Goal: Check status: Check status

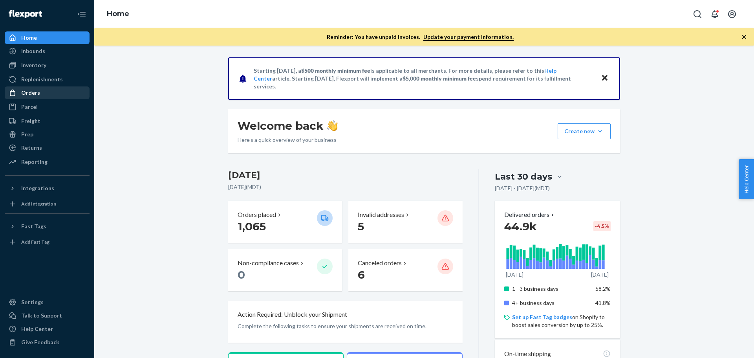
click at [26, 92] on div "Orders" at bounding box center [30, 93] width 19 height 8
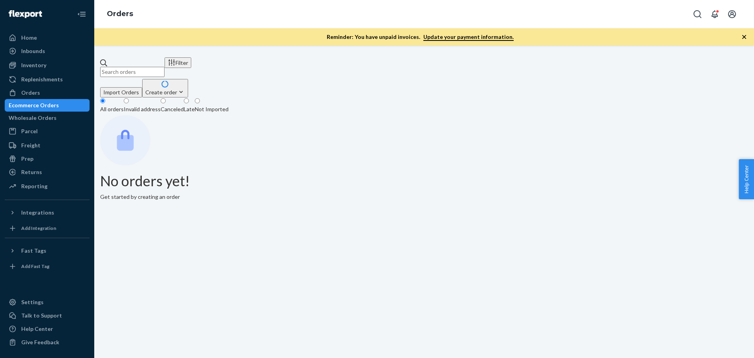
click at [130, 68] on input "text" at bounding box center [132, 72] width 64 height 10
paste input "113-3761076-9344222"
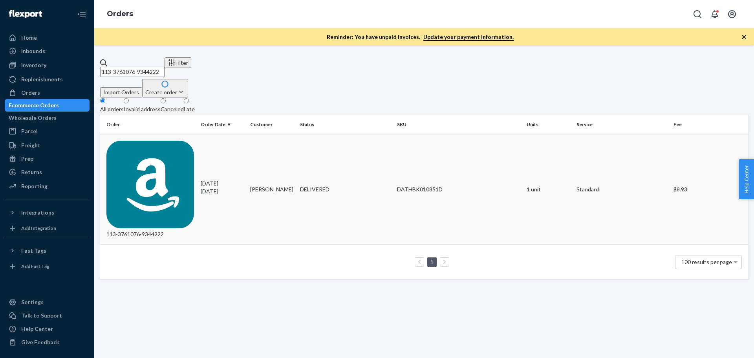
type input "113-3761076-9344222"
click at [147, 141] on div "113-3761076-9344222" at bounding box center [150, 190] width 88 height 98
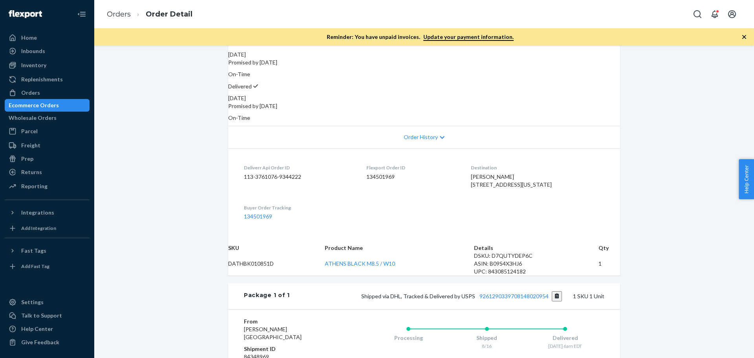
scroll to position [118, 0]
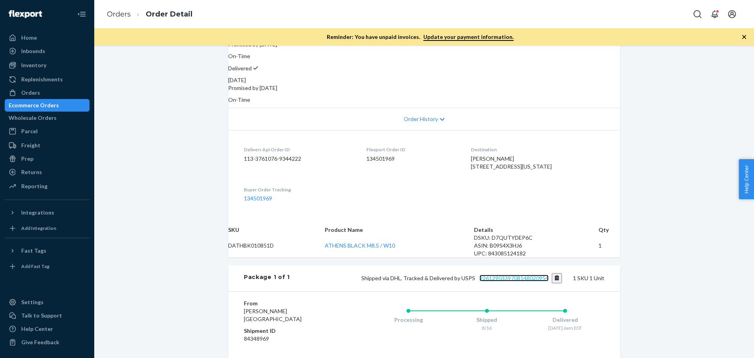
click at [514, 281] on link "9261290339708148020954" at bounding box center [514, 278] width 69 height 7
click at [36, 94] on div "Orders" at bounding box center [30, 93] width 19 height 8
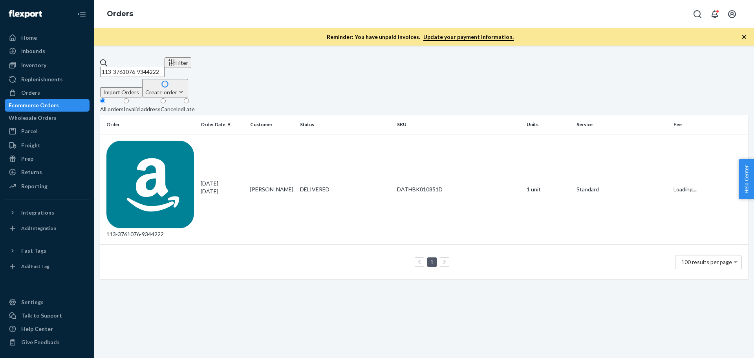
click at [147, 67] on input "113-3761076-9344222" at bounding box center [132, 72] width 64 height 10
paste input "1251179-0473028"
type input "113-1251179-0473028"
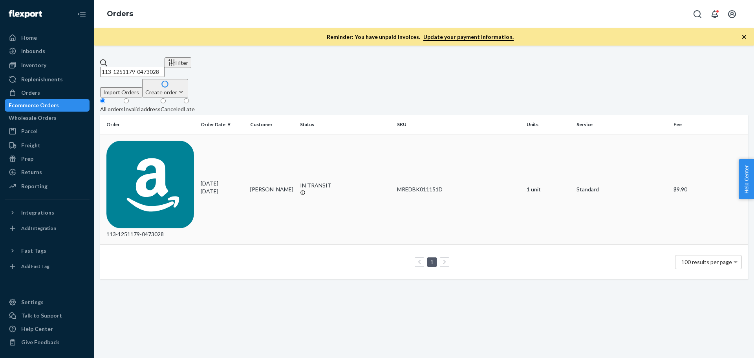
click at [158, 141] on div "113-1251179-0473028" at bounding box center [150, 190] width 88 height 98
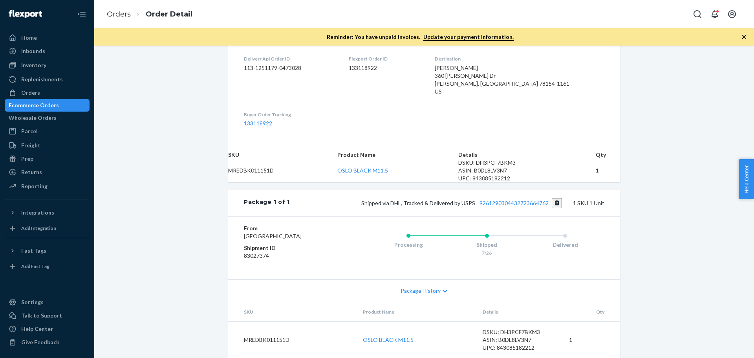
scroll to position [196, 0]
click at [509, 206] on link "9261290304432723664762" at bounding box center [514, 203] width 69 height 7
click at [374, 174] on link "OSLO BLACK M11.5" at bounding box center [363, 170] width 51 height 7
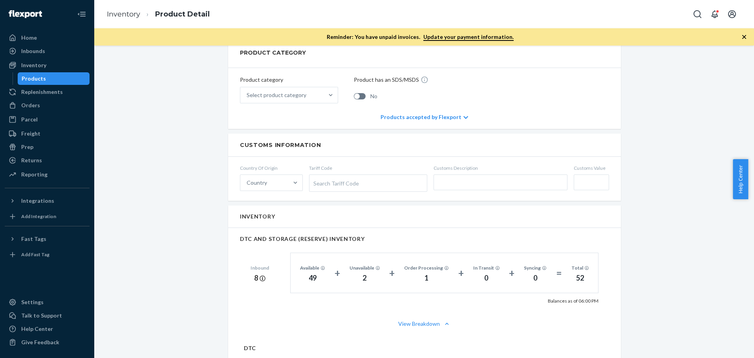
scroll to position [157, 0]
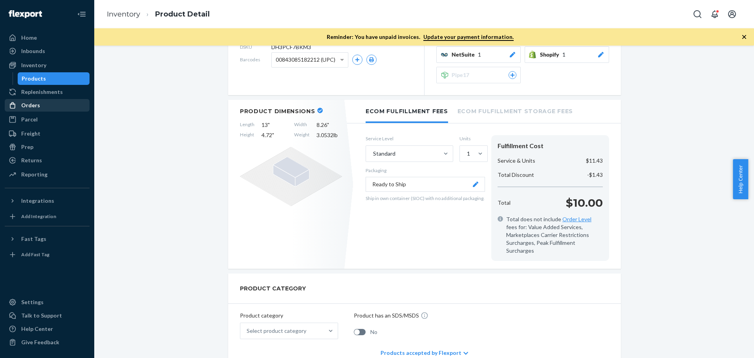
click at [35, 102] on div "Orders" at bounding box center [30, 105] width 19 height 8
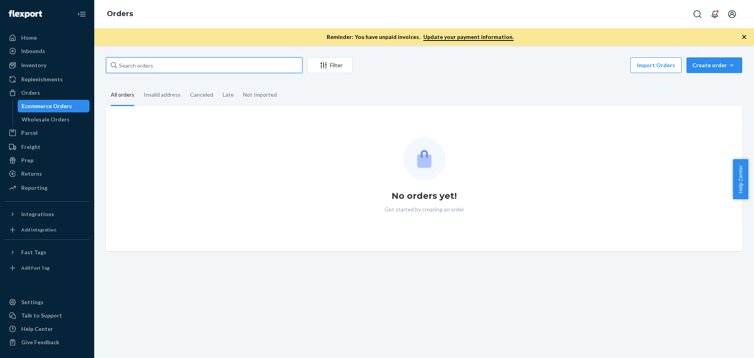
click at [129, 64] on input "text" at bounding box center [204, 65] width 196 height 16
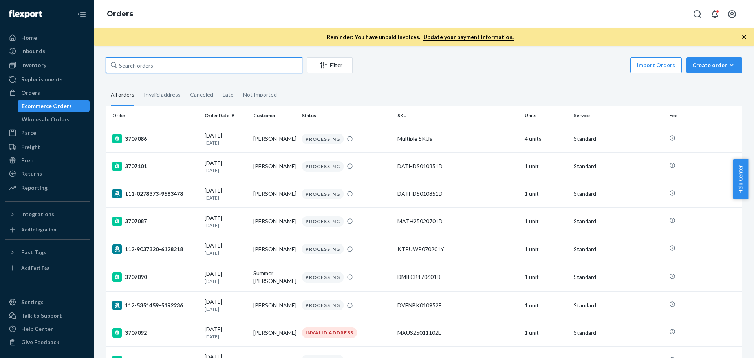
paste input "114-8831905-3685800"
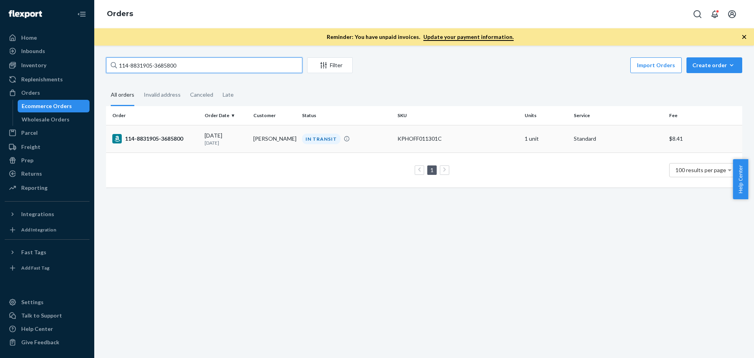
type input "114-8831905-3685800"
click at [155, 137] on div "114-8831905-3685800" at bounding box center [155, 138] width 86 height 9
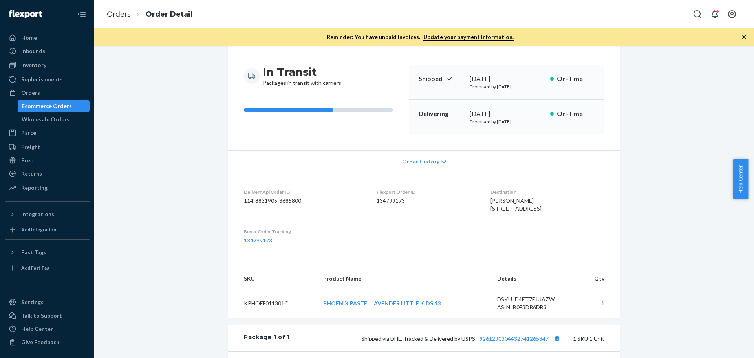
scroll to position [157, 0]
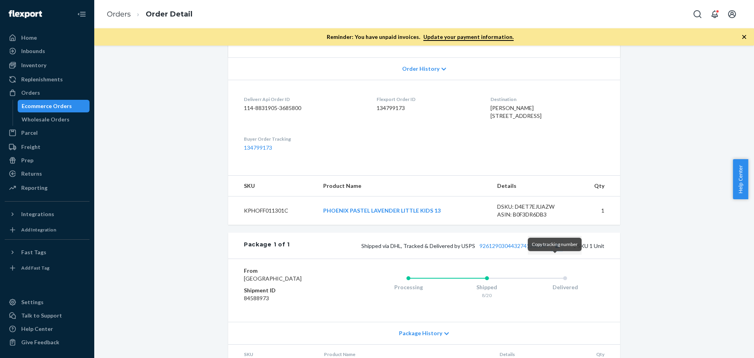
click at [557, 251] on button "Copy tracking number" at bounding box center [557, 245] width 10 height 10
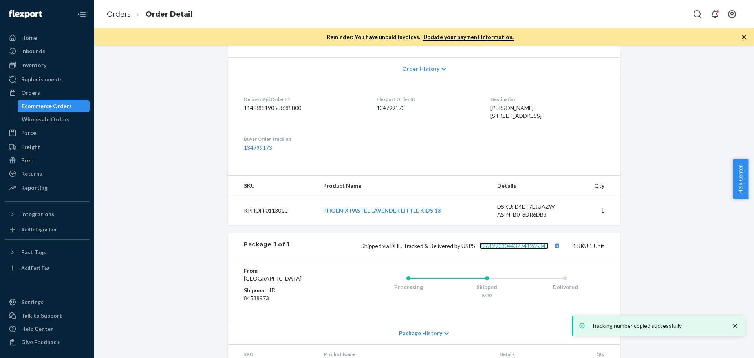
click at [514, 249] on link "9261290304432741265347" at bounding box center [514, 245] width 69 height 7
click at [33, 90] on div "Orders" at bounding box center [30, 93] width 19 height 8
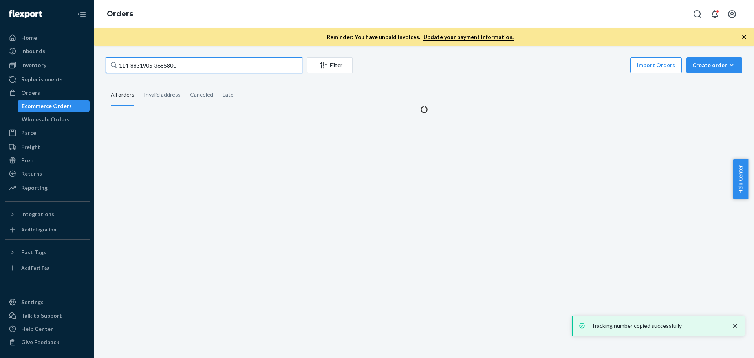
click at [162, 64] on input "114-8831905-3685800" at bounding box center [204, 65] width 196 height 16
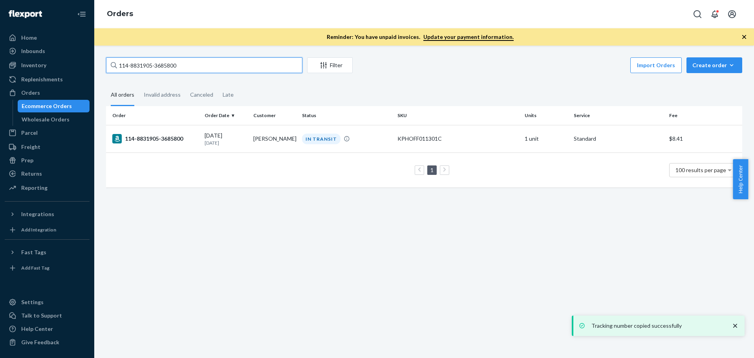
click at [162, 64] on input "114-8831905-3685800" at bounding box center [204, 65] width 196 height 16
paste input "2-1281861-2006642"
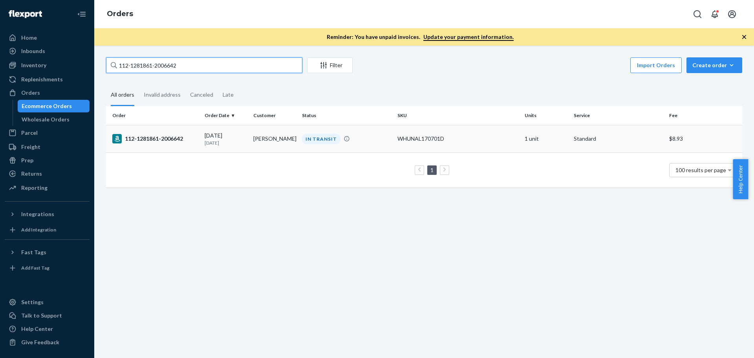
type input "112-1281861-2006642"
click at [154, 140] on div "112-1281861-2006642" at bounding box center [155, 138] width 86 height 9
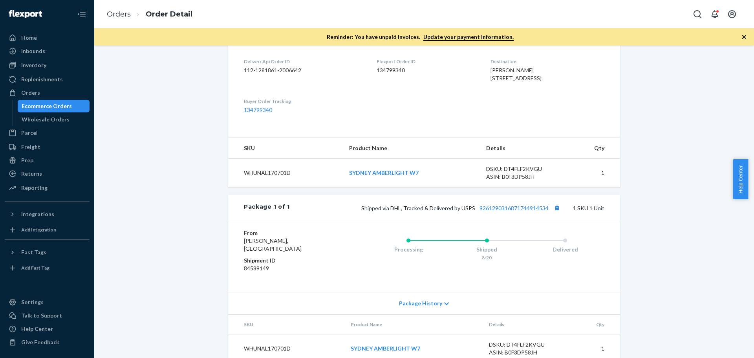
scroll to position [196, 0]
click at [555, 211] on button "Copy tracking number" at bounding box center [557, 206] width 10 height 10
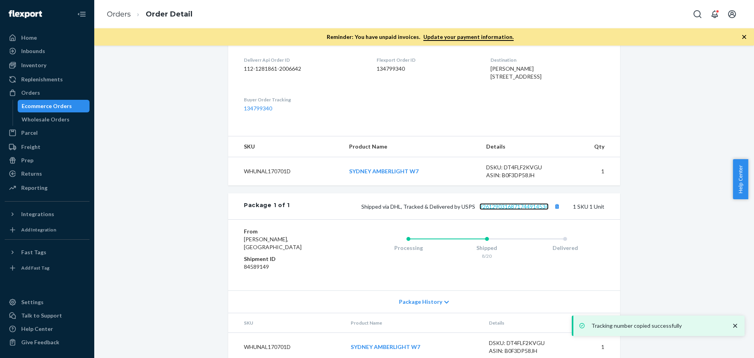
click at [518, 210] on link "9261290316871744914534" at bounding box center [514, 206] width 69 height 7
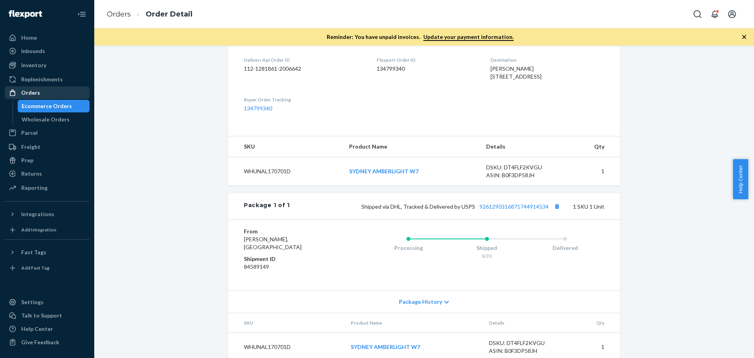
click at [29, 91] on div "Orders" at bounding box center [30, 93] width 19 height 8
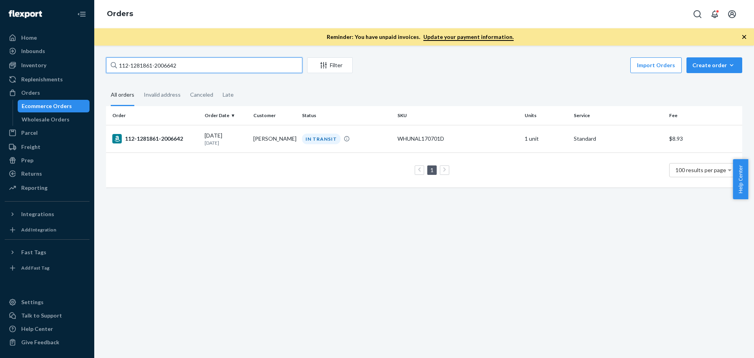
click at [161, 68] on input "112-1281861-2006642" at bounding box center [204, 65] width 196 height 16
paste input "SO400309828"
type input "SO400309828"
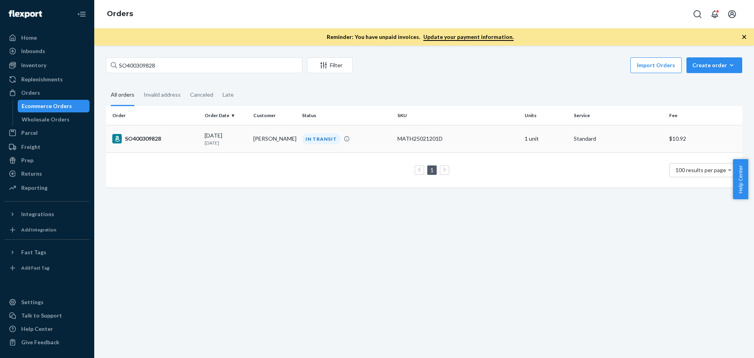
click at [154, 138] on div "SO400309828" at bounding box center [155, 138] width 86 height 9
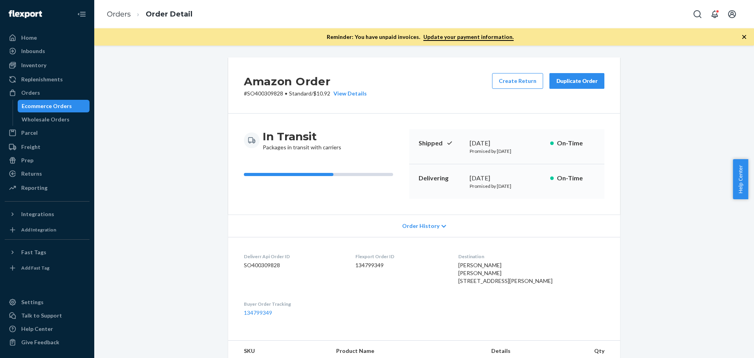
click at [120, 134] on div "Amazon Order # SO400309828 • Standard / $10.92 View Details Create Return Dupli…" at bounding box center [424, 312] width 648 height 510
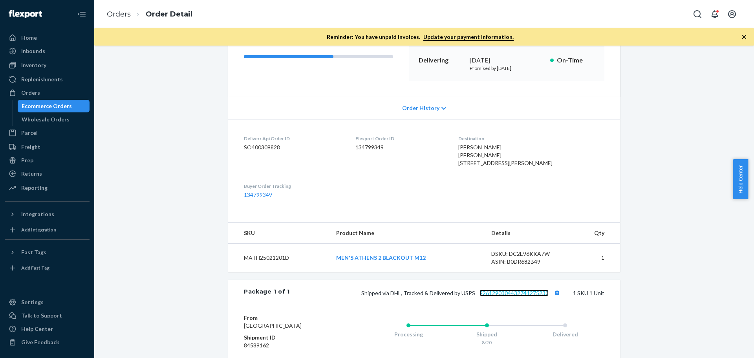
click at [513, 296] on link "9261290304432741275230" at bounding box center [514, 293] width 69 height 7
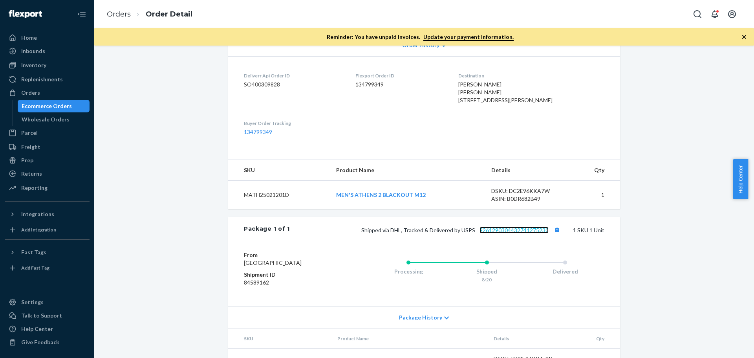
scroll to position [196, 0]
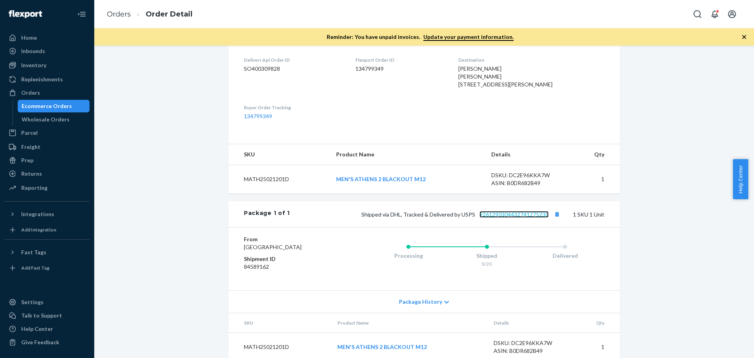
click at [508, 218] on link "9261290304432741275230" at bounding box center [514, 214] width 69 height 7
drag, startPoint x: 41, startPoint y: 95, endPoint x: 93, endPoint y: 79, distance: 54.3
click at [41, 95] on div "Orders" at bounding box center [47, 92] width 83 height 11
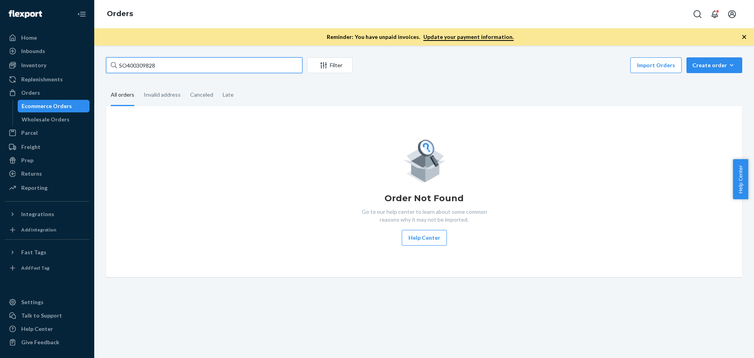
click at [134, 64] on input "SO400309828" at bounding box center [204, 65] width 196 height 16
paste input "3673996"
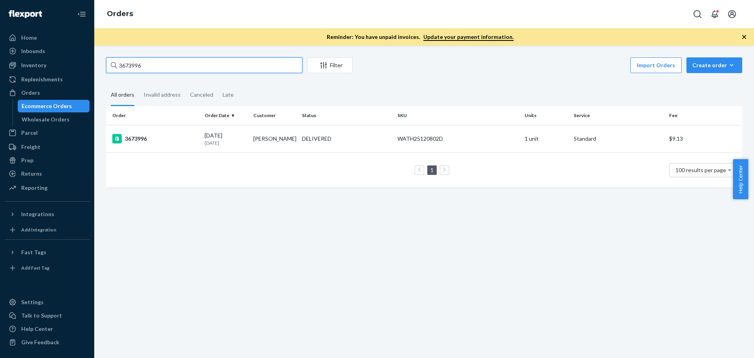
type input "3673996"
click at [139, 140] on div "3673996" at bounding box center [155, 138] width 86 height 9
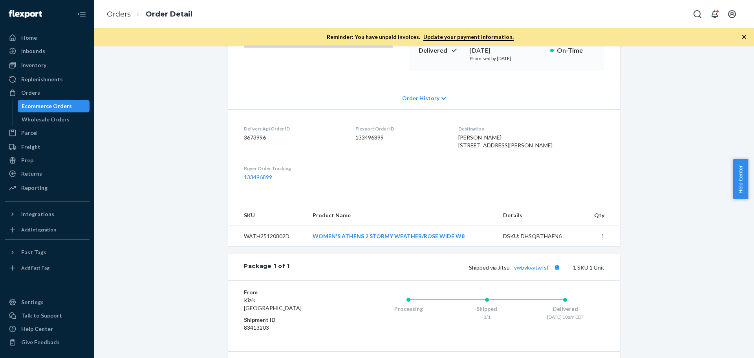
scroll to position [157, 0]
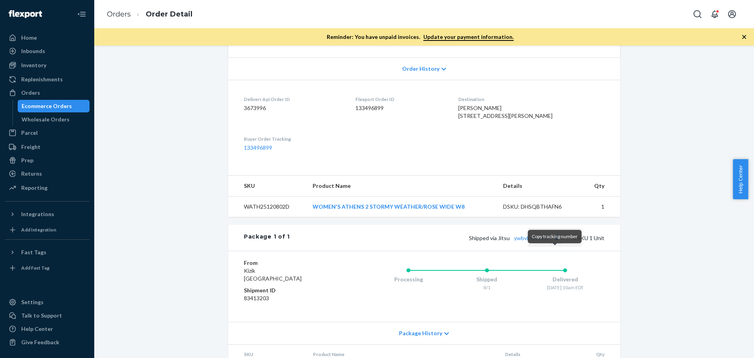
click at [555, 243] on button "Copy tracking number" at bounding box center [557, 238] width 10 height 10
drag, startPoint x: 465, startPoint y: 223, endPoint x: 311, endPoint y: 229, distance: 154.1
click at [311, 217] on td "WOMEN'S ATHENS 2 STORMY WEATHER/ROSE WIDE W8" at bounding box center [401, 206] width 191 height 21
copy link "WOMEN'S ATHENS 2 STORMY WEATHER/ROSE WIDE W8"
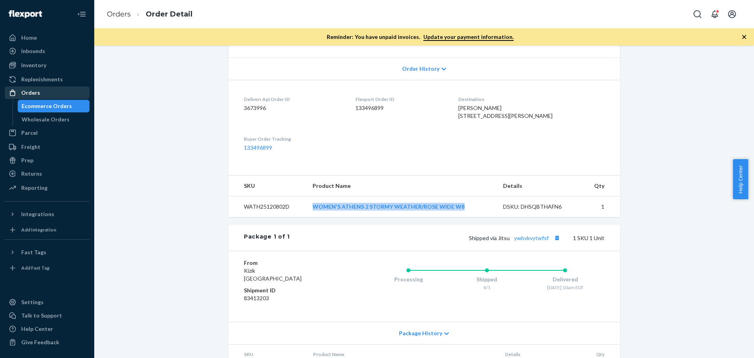
click at [56, 95] on div "Orders" at bounding box center [47, 92] width 83 height 11
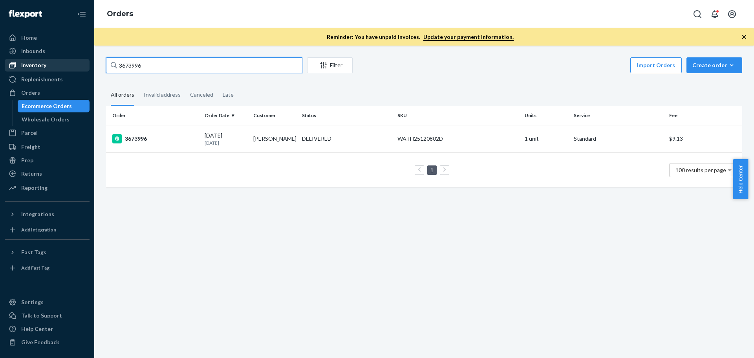
drag, startPoint x: 189, startPoint y: 66, endPoint x: 65, endPoint y: 65, distance: 124.2
click at [65, 65] on div "Home Inbounds Shipping Plans Problems Inventory Products Replenishments Orders …" at bounding box center [377, 179] width 754 height 358
type input "3706155"
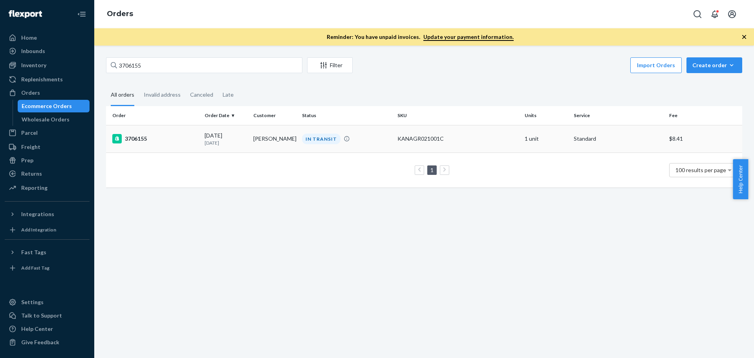
click at [136, 139] on div "3706155" at bounding box center [155, 138] width 86 height 9
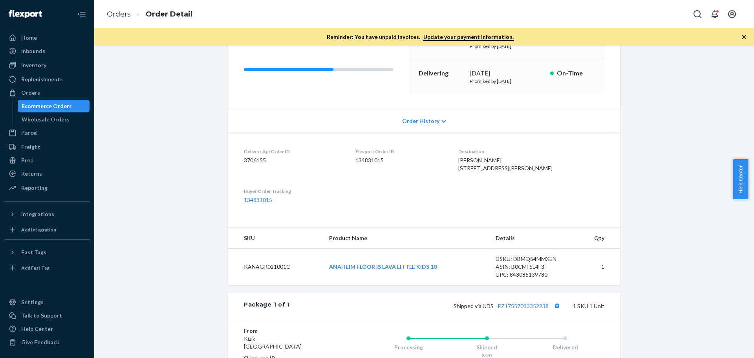
scroll to position [118, 0]
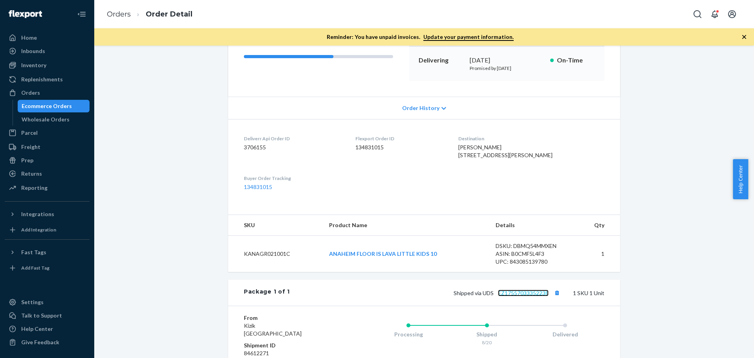
click at [504, 296] on link "EZ17557033352238" at bounding box center [523, 293] width 51 height 7
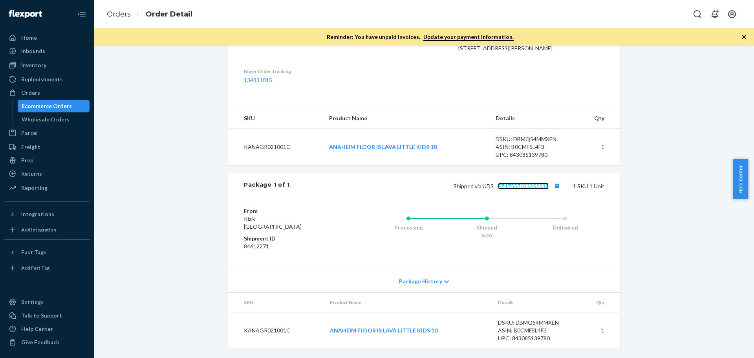
scroll to position [236, 0]
click at [514, 189] on link "EZ17557033352238" at bounding box center [523, 186] width 51 height 7
click at [554, 189] on button "Copy tracking number" at bounding box center [557, 186] width 10 height 10
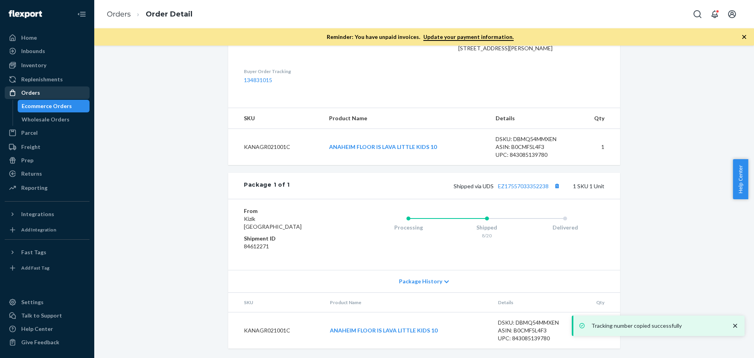
click at [38, 94] on div "Orders" at bounding box center [30, 93] width 19 height 8
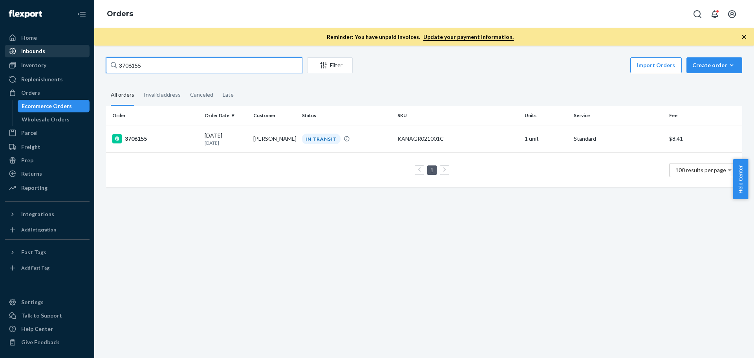
drag, startPoint x: 81, startPoint y: 70, endPoint x: 50, endPoint y: 53, distance: 35.3
click at [51, 70] on div "Home Inbounds Shipping Plans Problems Inventory Products Replenishments Orders …" at bounding box center [377, 179] width 754 height 358
type input "3690198"
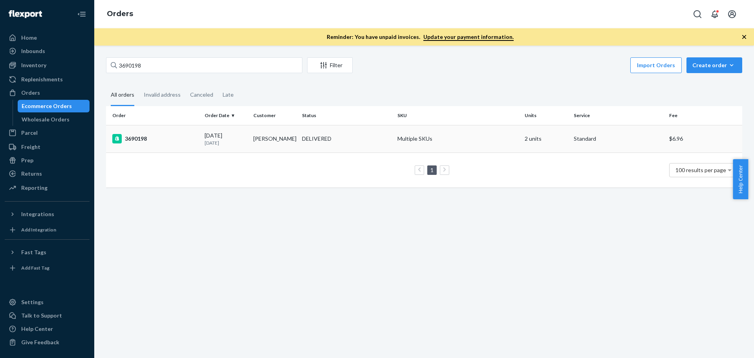
click at [134, 140] on div "3690198" at bounding box center [155, 138] width 86 height 9
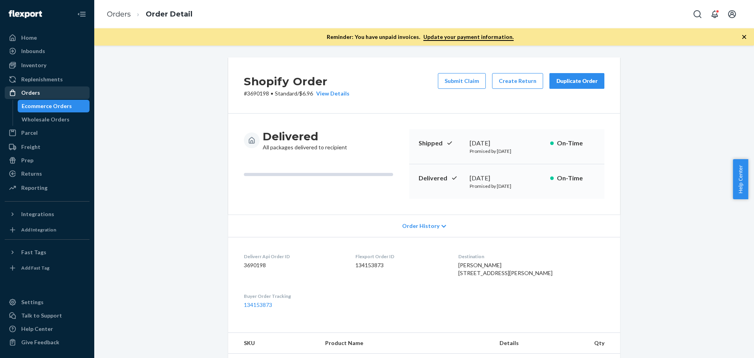
click at [36, 93] on div "Orders" at bounding box center [30, 93] width 19 height 8
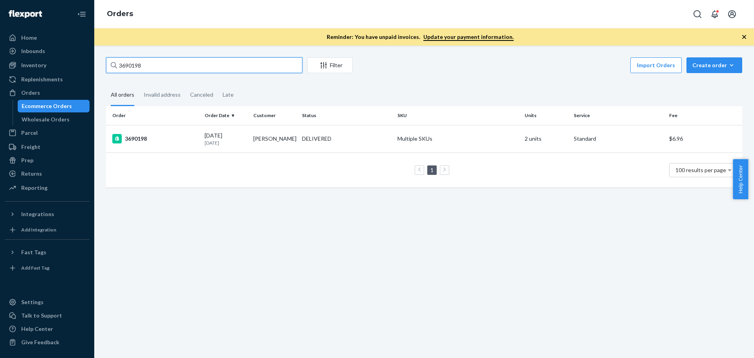
drag, startPoint x: 146, startPoint y: 68, endPoint x: 106, endPoint y: 62, distance: 40.6
click at [106, 62] on input "3690198" at bounding box center [204, 65] width 196 height 16
paste input "705999"
type input "3705999"
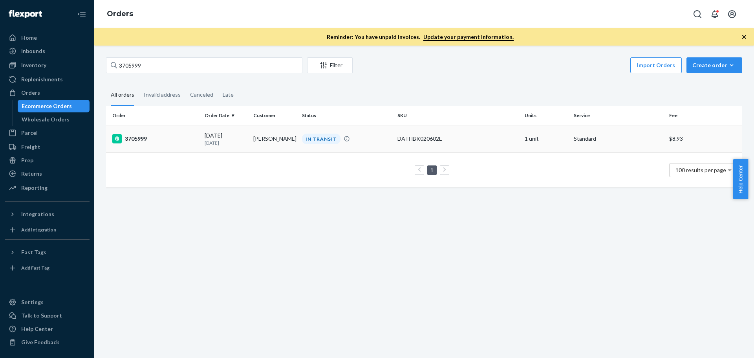
click at [139, 137] on div "3705999" at bounding box center [155, 138] width 86 height 9
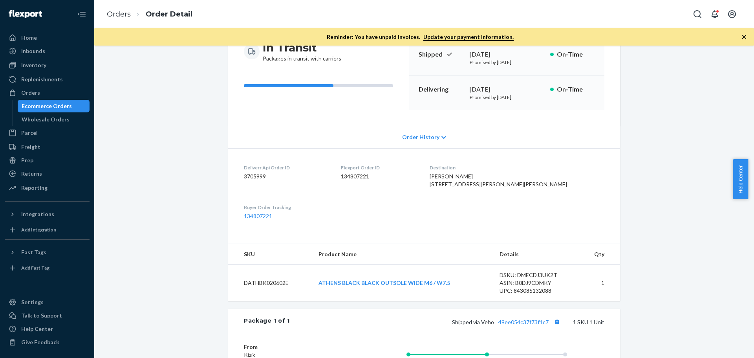
scroll to position [157, 0]
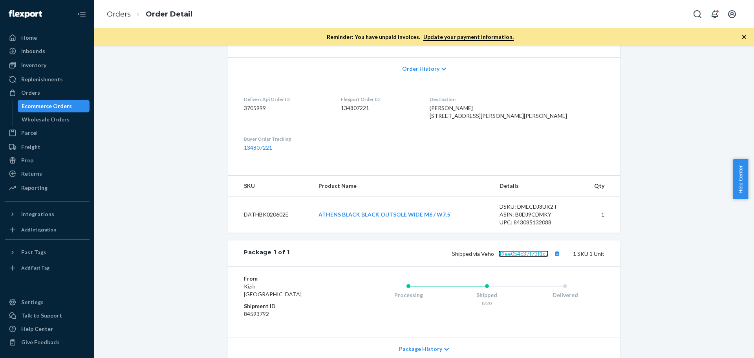
click at [508, 257] on link "49ee054c37f73f1c7" at bounding box center [524, 253] width 50 height 7
